Goal: Navigation & Orientation: Find specific page/section

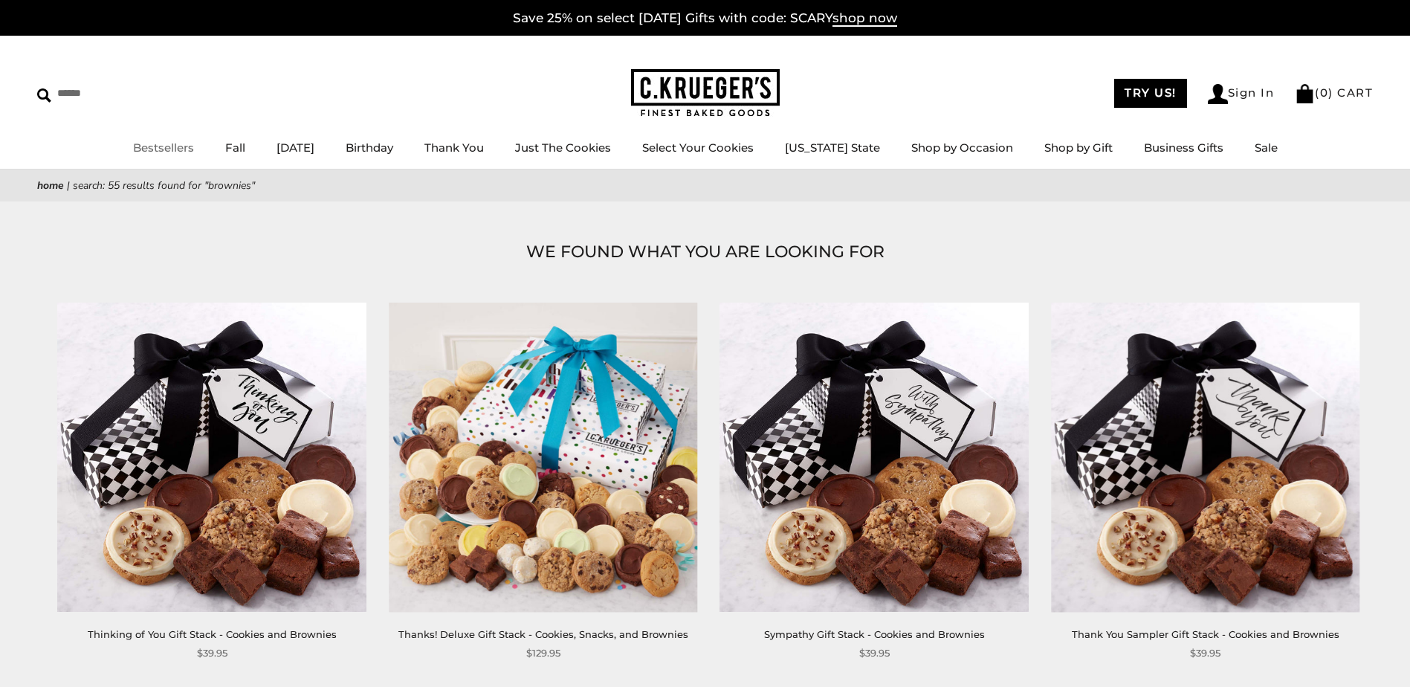
click at [172, 146] on link "Bestsellers" at bounding box center [163, 147] width 61 height 14
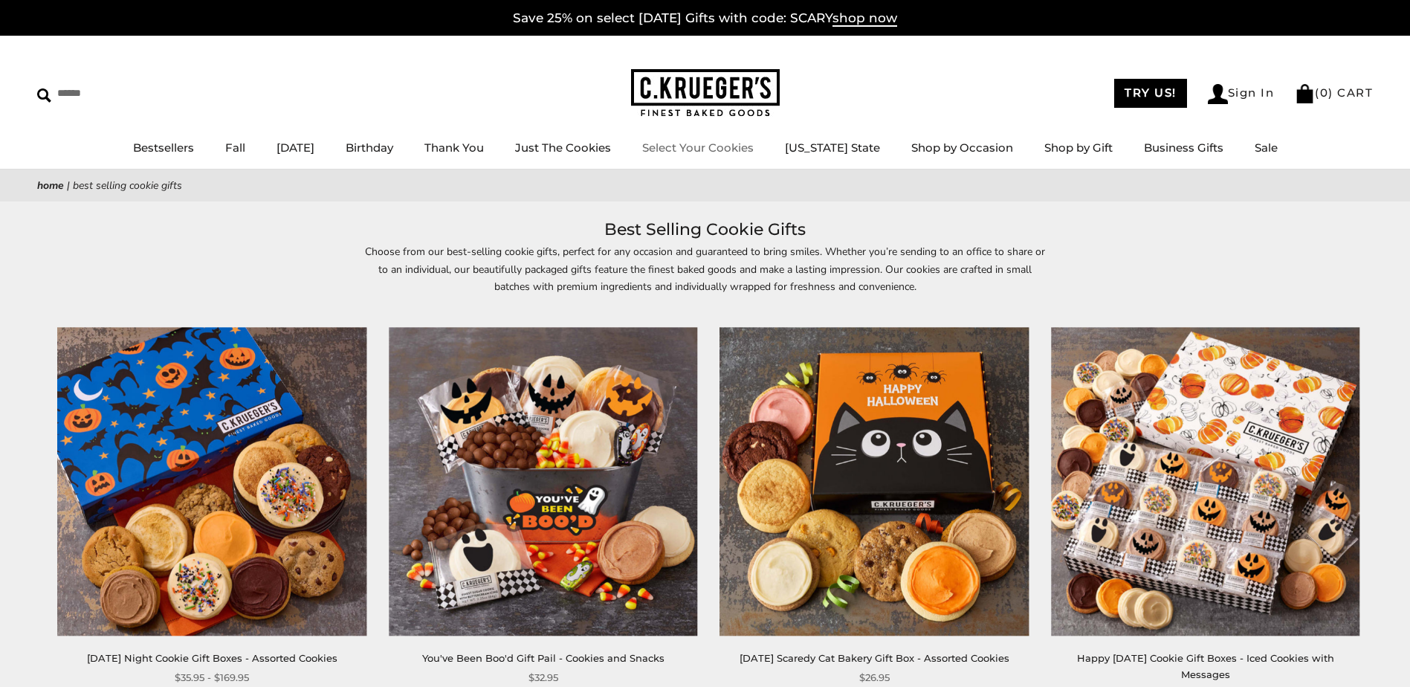
click at [754, 144] on link "Select Your Cookies" at bounding box center [697, 147] width 111 height 14
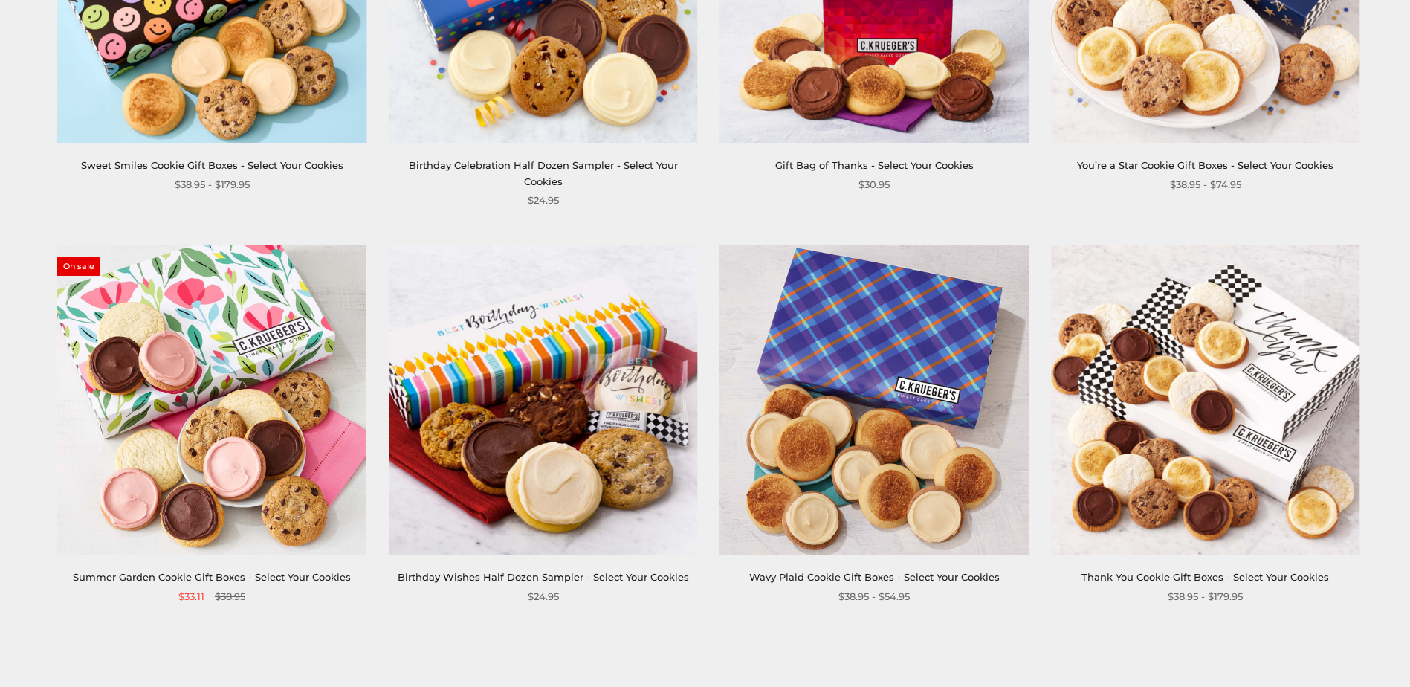
scroll to position [2229, 0]
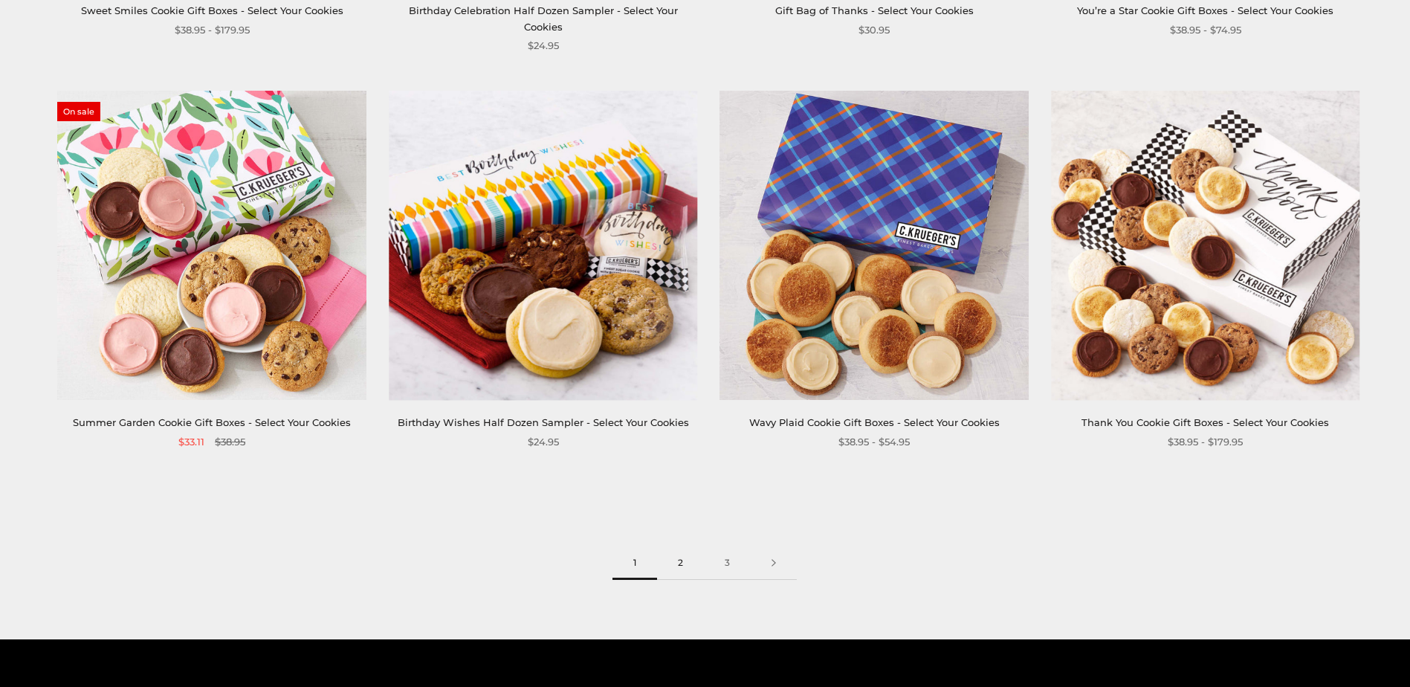
click at [674, 548] on link "2" at bounding box center [680, 562] width 47 height 33
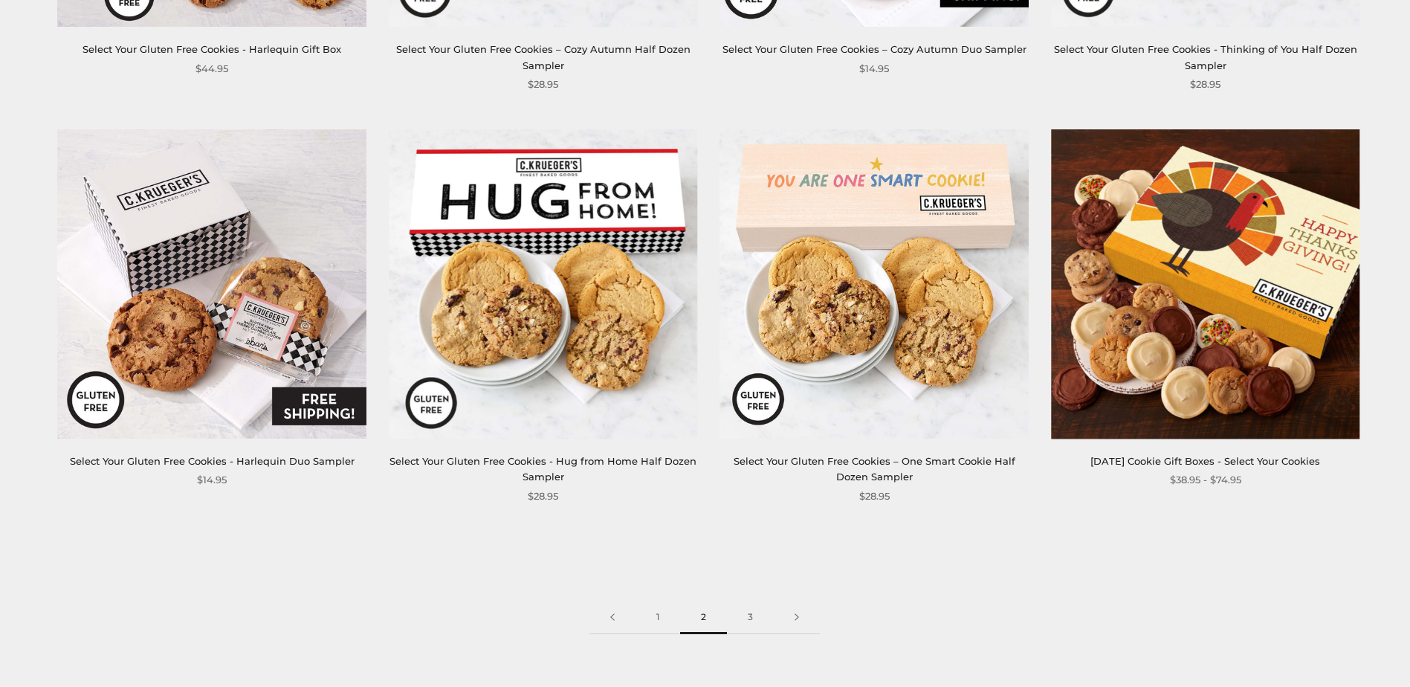
scroll to position [2229, 0]
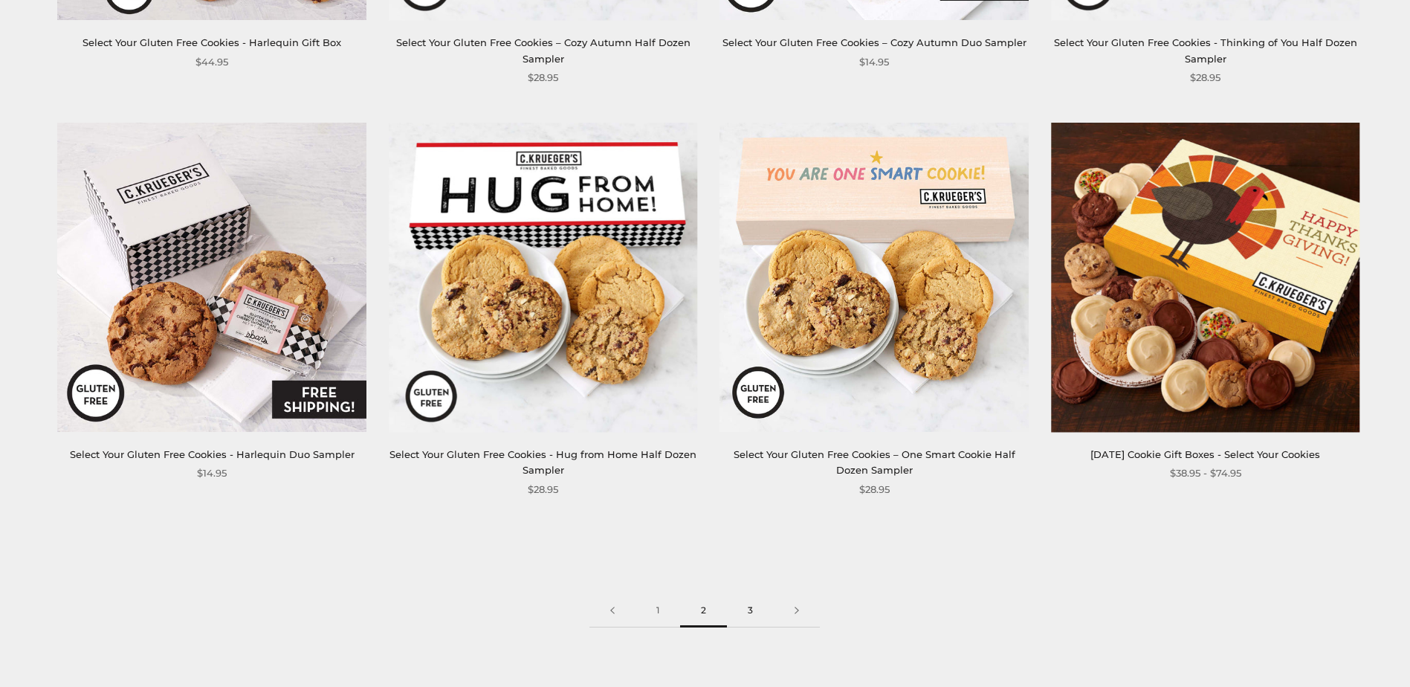
click at [751, 615] on link "3" at bounding box center [750, 610] width 47 height 33
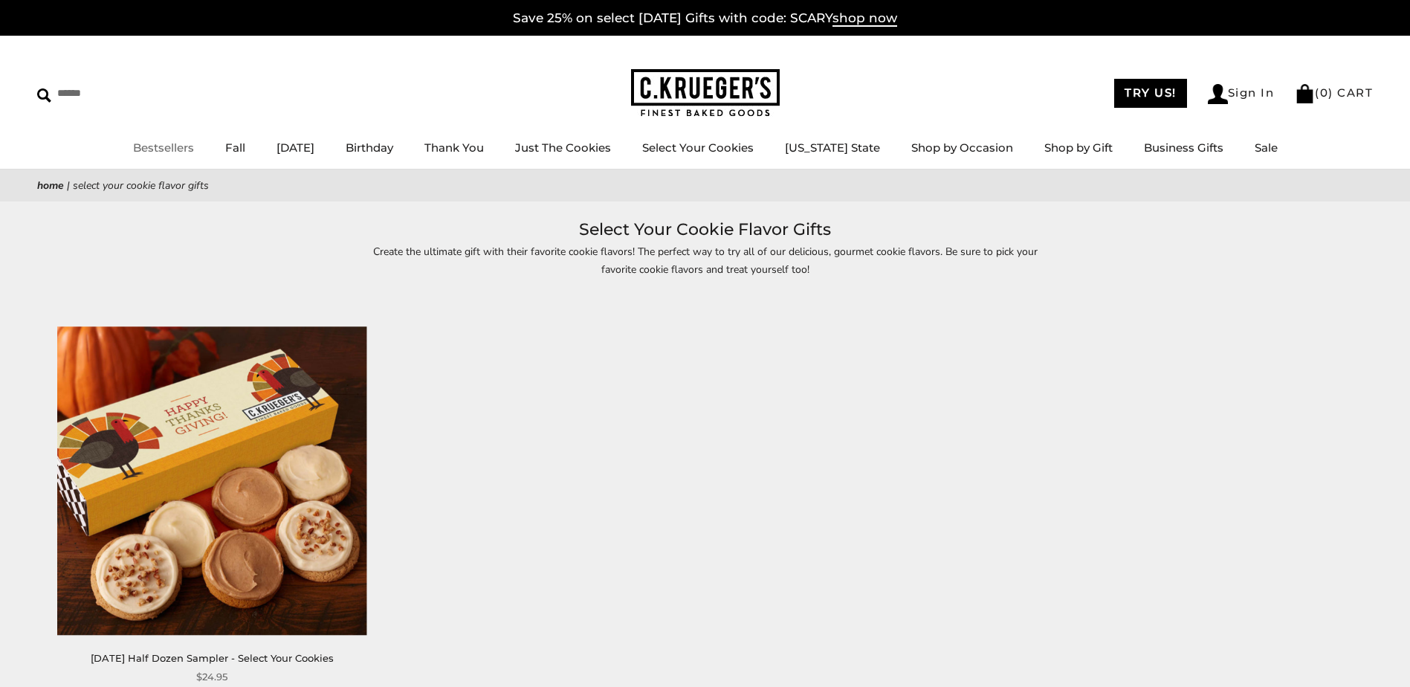
click at [182, 151] on link "Bestsellers" at bounding box center [163, 147] width 61 height 14
